Goal: Task Accomplishment & Management: Use online tool/utility

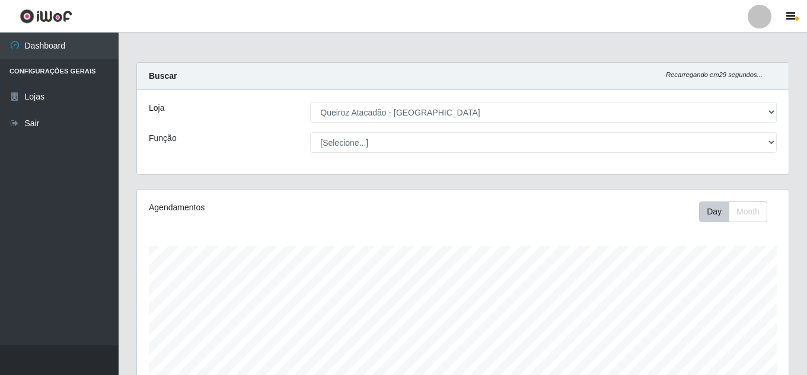
select select "462"
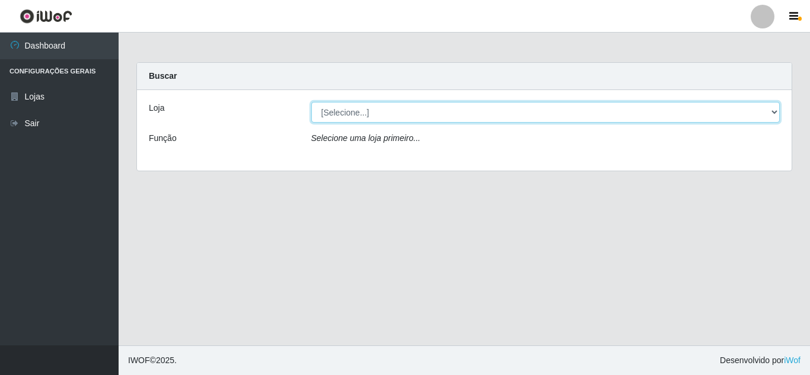
click at [775, 109] on select "[Selecione...] Queiroz [GEOGRAPHIC_DATA] - [GEOGRAPHIC_DATA]" at bounding box center [545, 112] width 469 height 21
select select "462"
click at [311, 102] on select "[Selecione...] Queiroz [GEOGRAPHIC_DATA] - [GEOGRAPHIC_DATA]" at bounding box center [545, 112] width 469 height 21
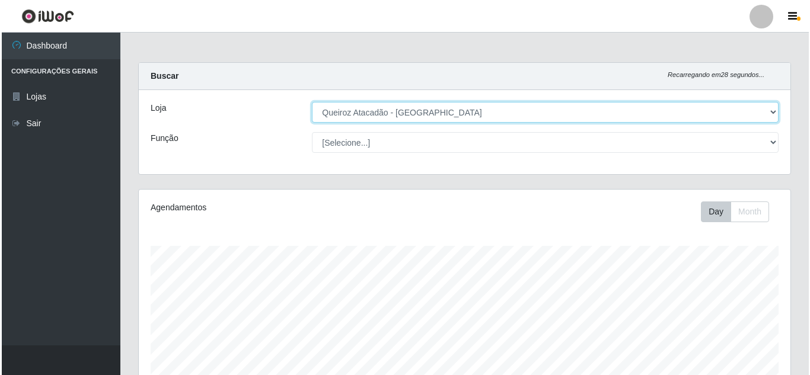
scroll to position [349, 0]
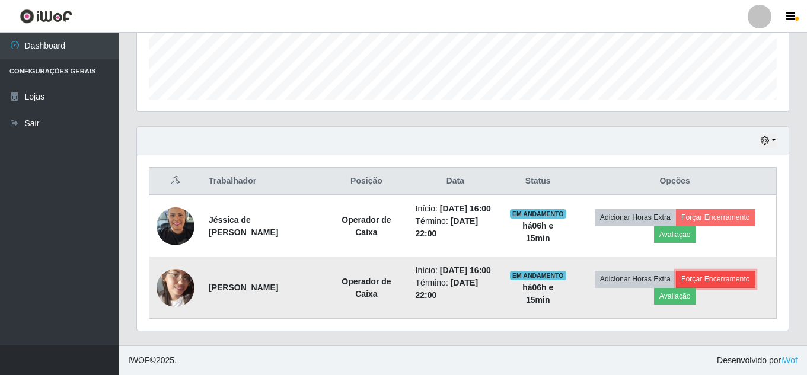
click at [737, 272] on button "Forçar Encerramento" at bounding box center [715, 279] width 79 height 17
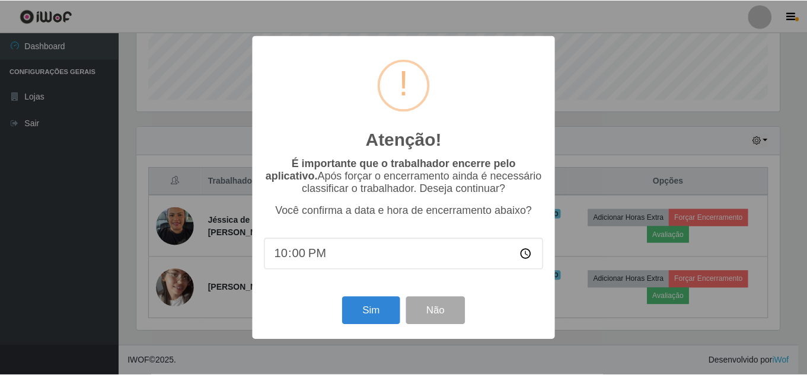
scroll to position [246, 646]
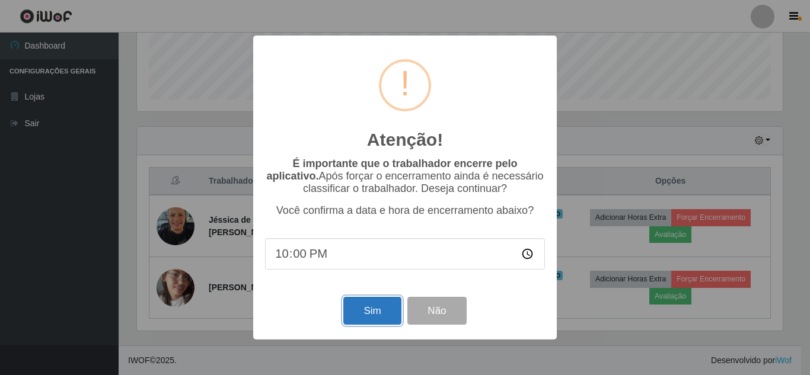
click at [389, 314] on button "Sim" at bounding box center [372, 311] width 58 height 28
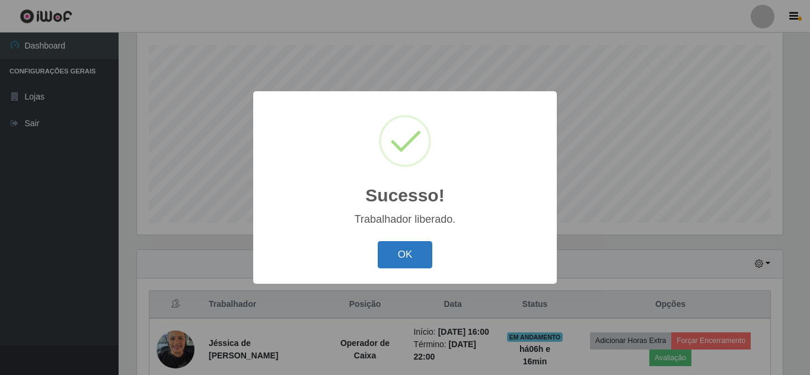
click at [421, 264] on button "OK" at bounding box center [405, 255] width 55 height 28
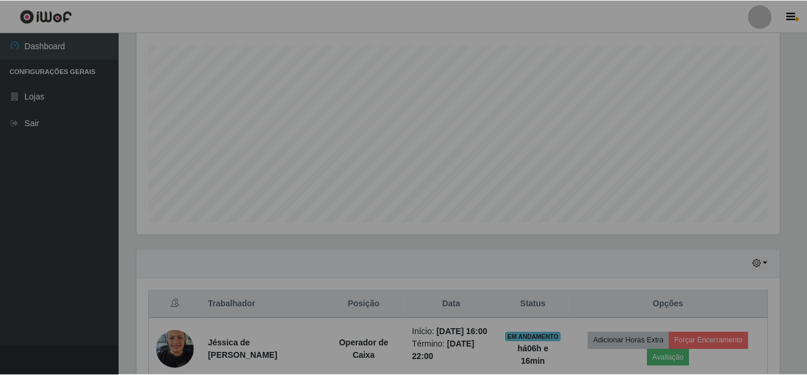
scroll to position [246, 652]
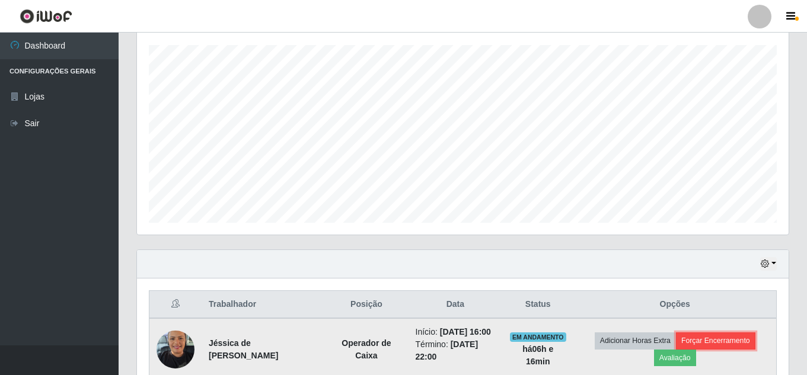
click at [728, 342] on button "Forçar Encerramento" at bounding box center [715, 341] width 79 height 17
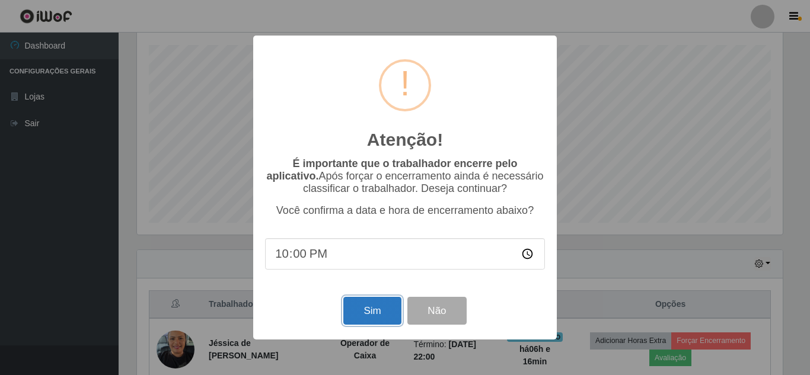
click at [360, 315] on button "Sim" at bounding box center [372, 311] width 58 height 28
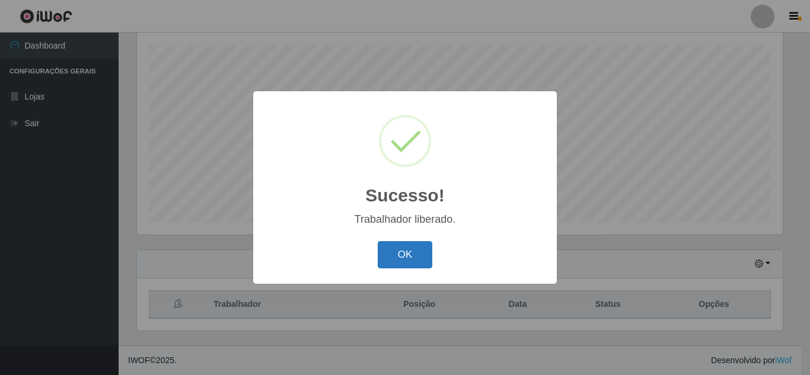
click at [389, 251] on button "OK" at bounding box center [405, 255] width 55 height 28
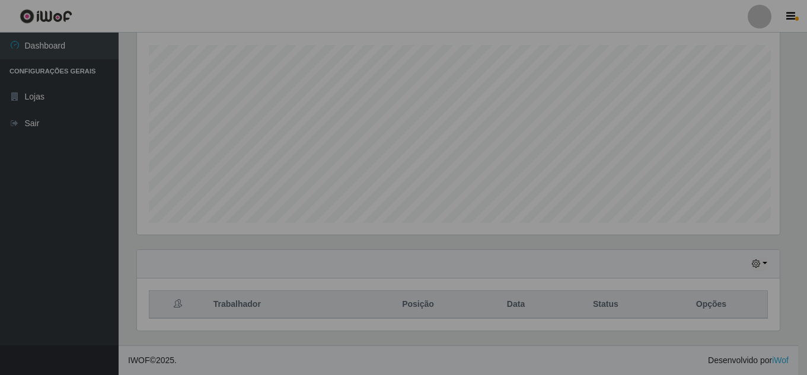
scroll to position [246, 652]
